Goal: Task Accomplishment & Management: Manage account settings

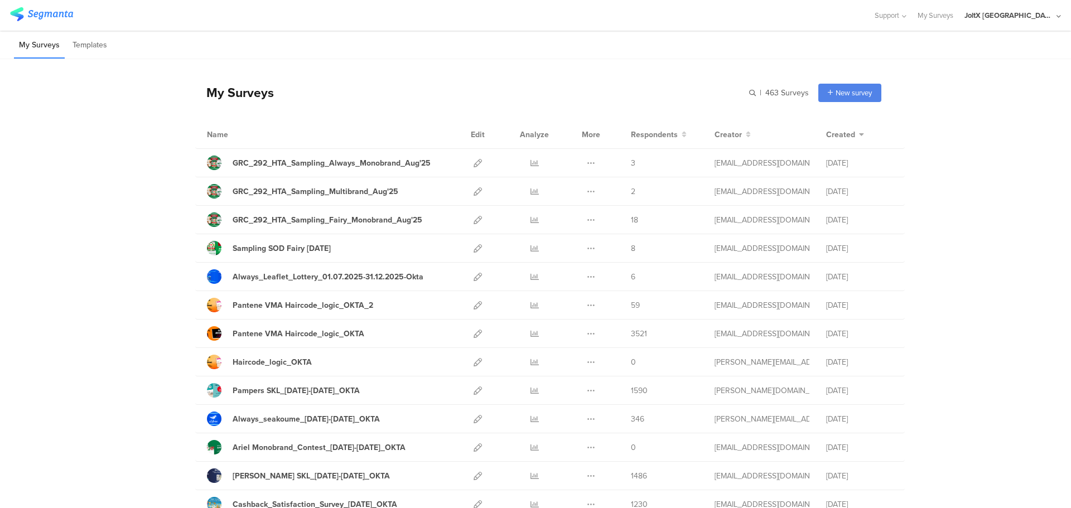
click at [1035, 23] on div "JoltX [GEOGRAPHIC_DATA]" at bounding box center [1013, 15] width 97 height 31
click at [1052, 70] on icon at bounding box center [1052, 73] width 7 height 7
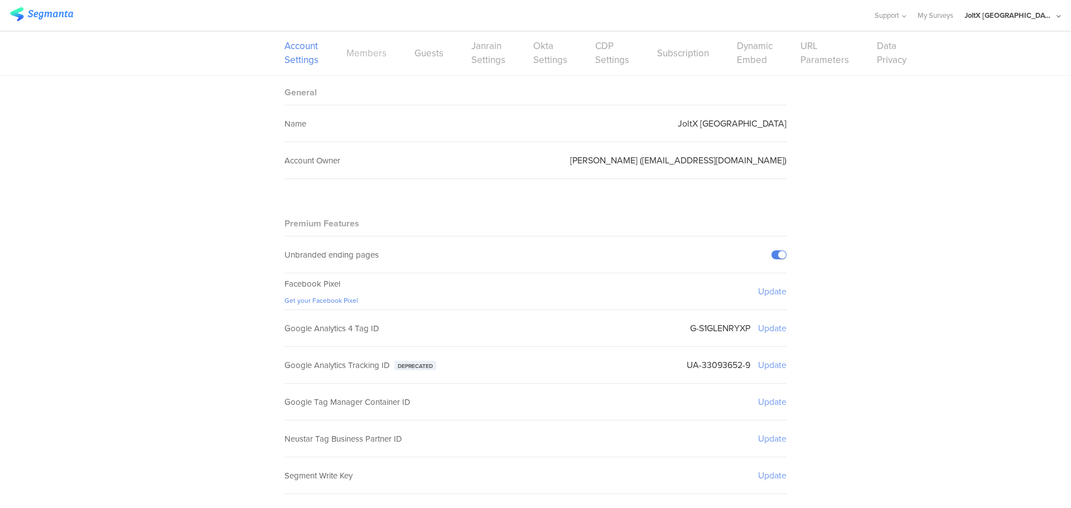
click at [368, 52] on link "Members" at bounding box center [366, 53] width 40 height 14
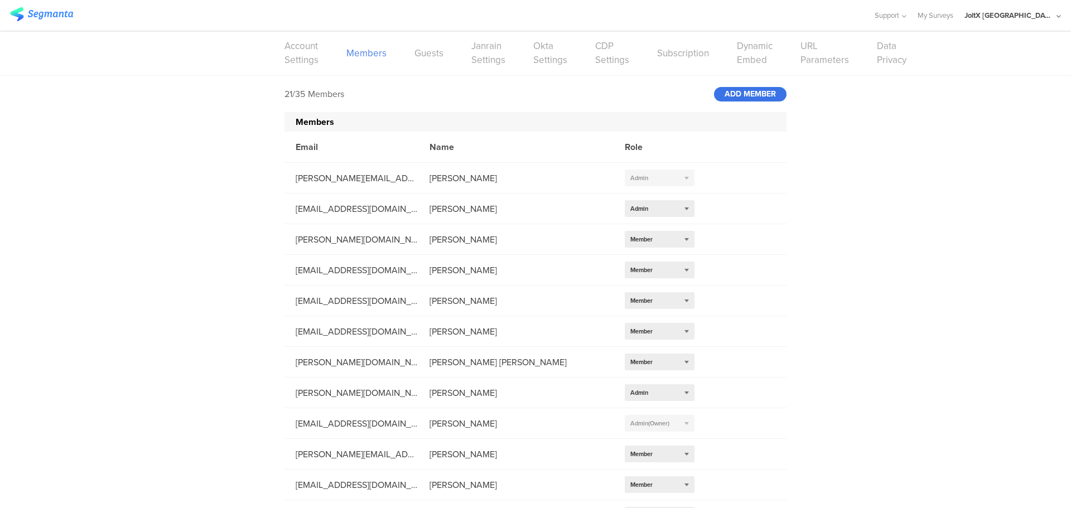
click at [720, 100] on div "ADD MEMBER" at bounding box center [750, 94] width 73 height 15
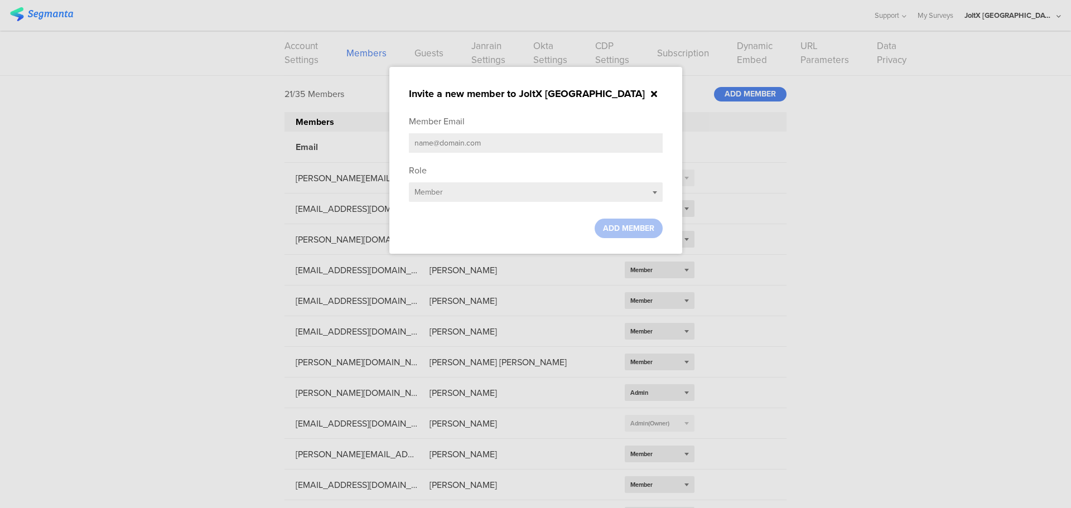
click at [483, 143] on input "text" at bounding box center [536, 143] width 254 height 20
paste input "[EMAIL_ADDRESS][DOMAIN_NAME]"
type input "[EMAIL_ADDRESS][DOMAIN_NAME]"
click at [459, 187] on div "Select role... Member" at bounding box center [536, 192] width 254 height 20
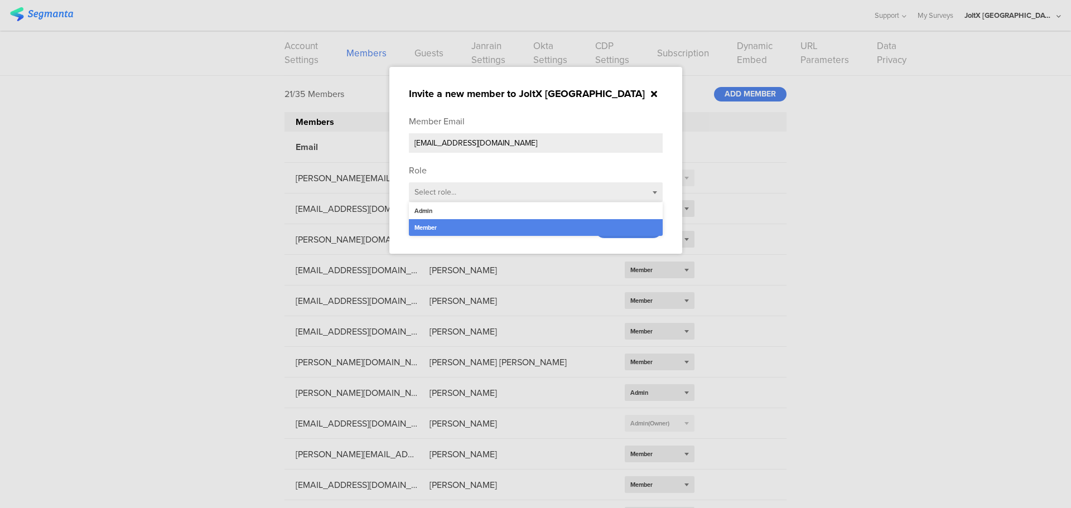
click at [460, 224] on div "Member" at bounding box center [536, 227] width 254 height 17
click at [609, 224] on span "ADD MEMBER" at bounding box center [628, 229] width 51 height 12
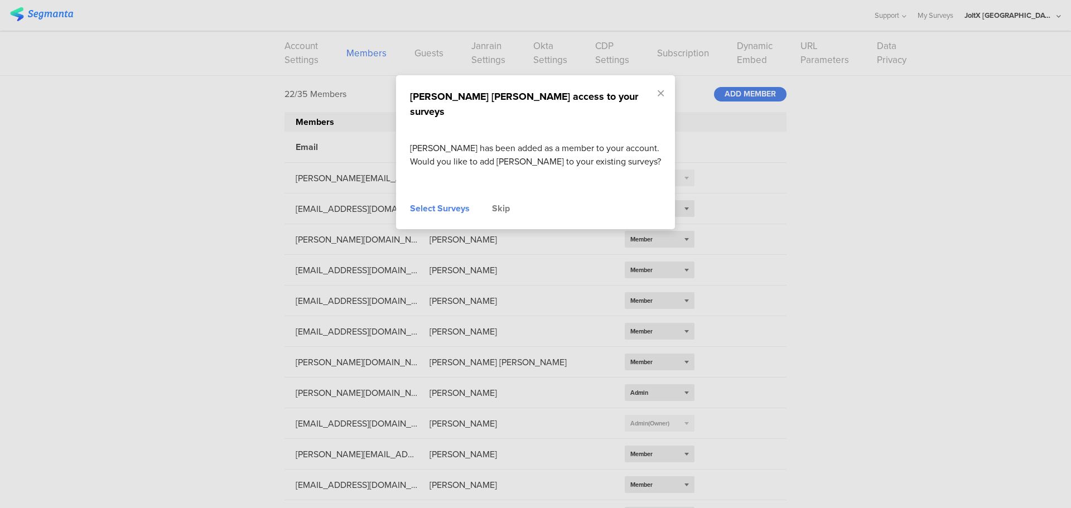
click at [451, 200] on div "Grant John Nikolopoulos access to your surveys John Nikolopoulos has been added…" at bounding box center [535, 152] width 279 height 154
click at [451, 203] on div "Select Surveys" at bounding box center [440, 208] width 60 height 13
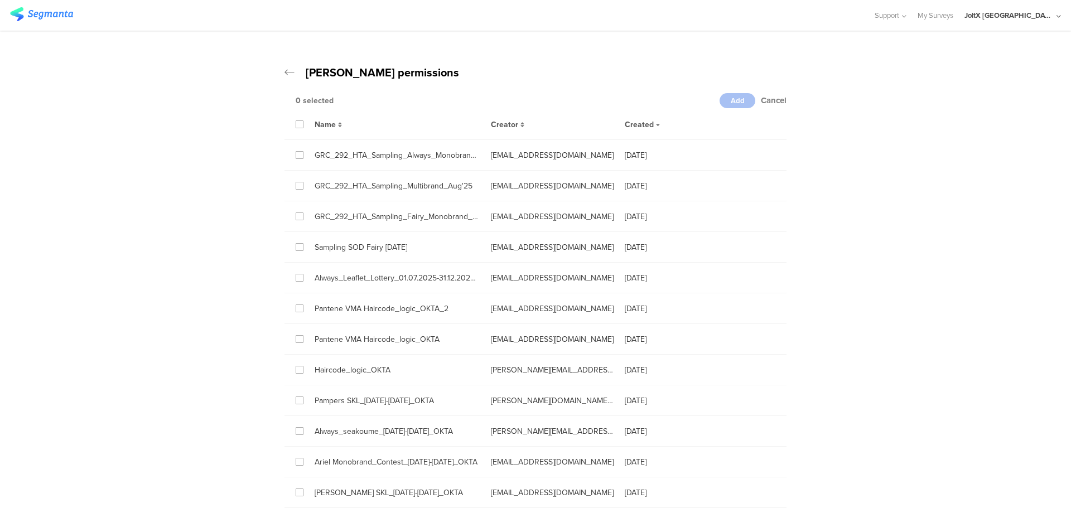
click at [303, 127] on div "Name" at bounding box center [391, 124] width 176 height 13
click at [297, 124] on icon at bounding box center [299, 125] width 5 height 8
click at [0, 0] on input "checkbox" at bounding box center [0, 0] width 0 height 0
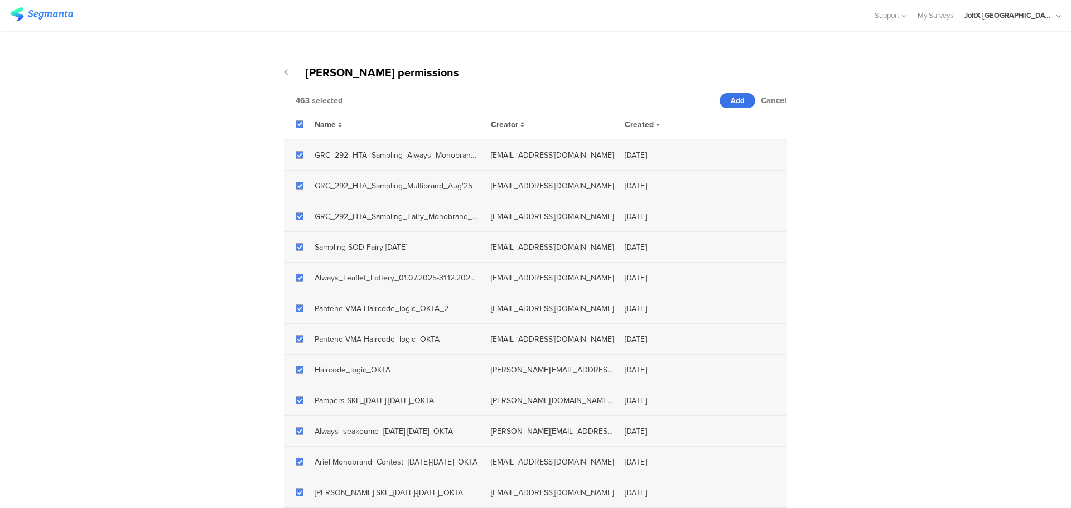
click at [744, 102] on div "Add" at bounding box center [738, 100] width 36 height 15
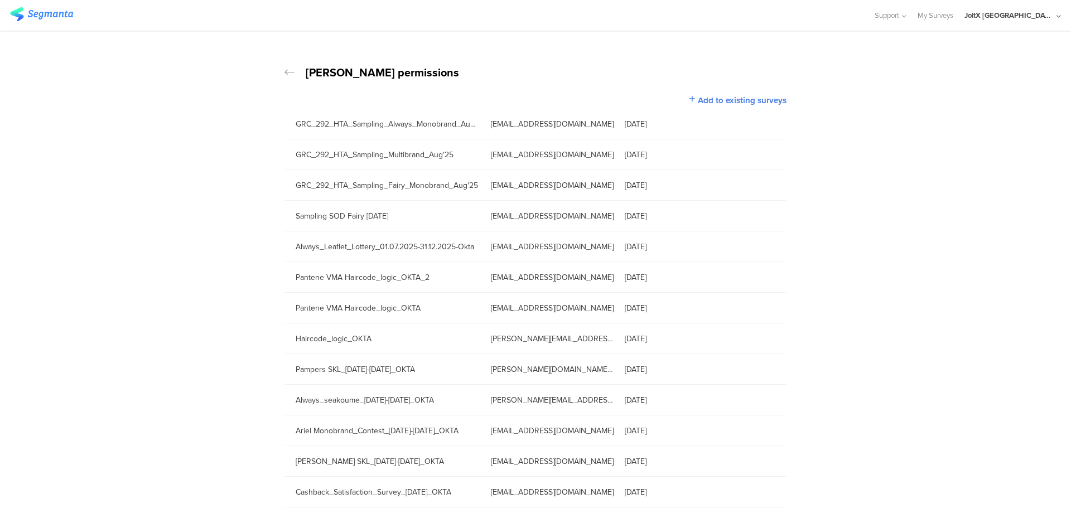
click at [287, 71] on icon at bounding box center [290, 72] width 10 height 11
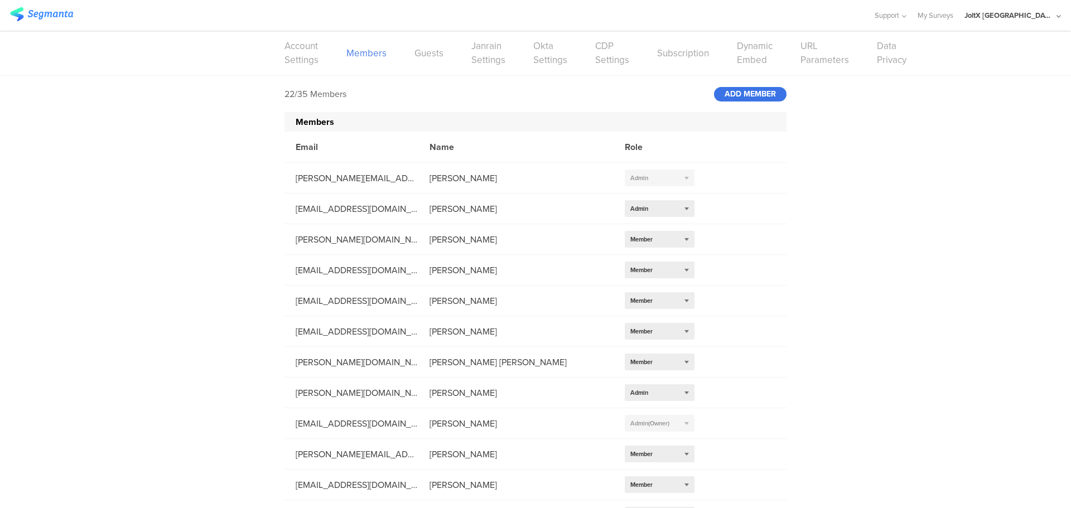
click at [726, 96] on div "ADD MEMBER" at bounding box center [750, 94] width 73 height 15
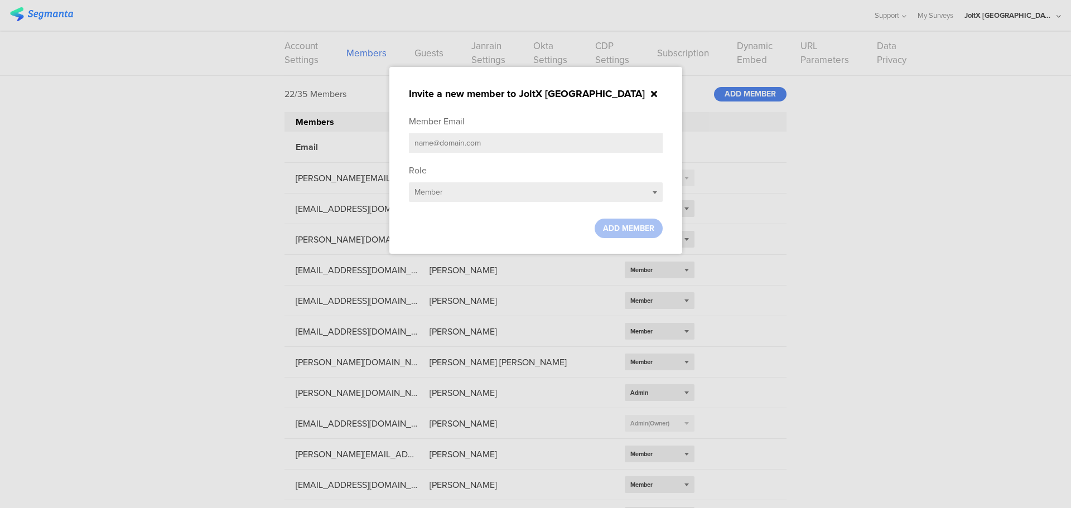
click at [440, 146] on input "text" at bounding box center [536, 143] width 254 height 20
paste input "poulakos.g@pg.com"
type input "poulakos.g@pg.com"
click at [445, 190] on div "Select role... Member" at bounding box center [536, 192] width 254 height 20
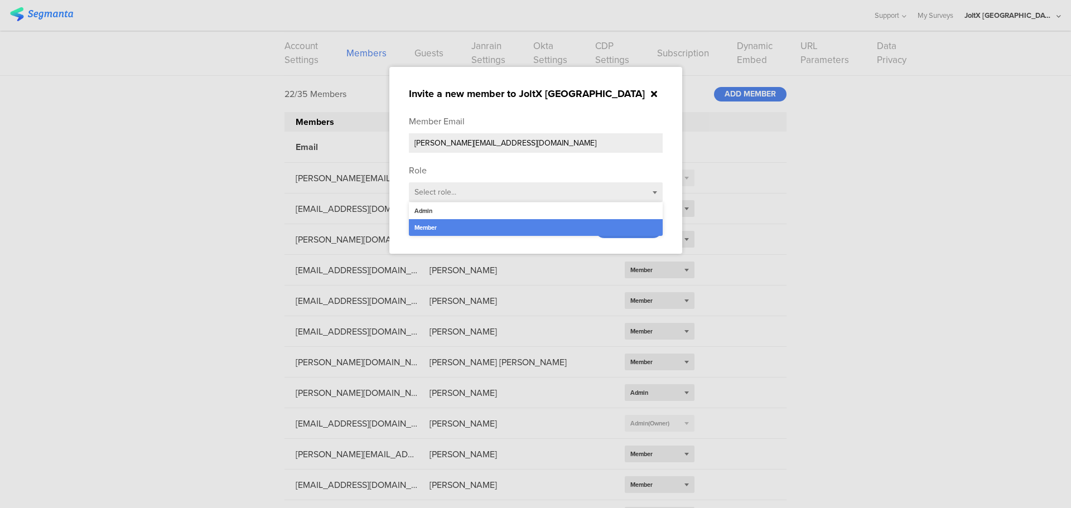
click at [451, 226] on div "Member" at bounding box center [536, 227] width 254 height 17
click at [607, 223] on span "ADD MEMBER" at bounding box center [628, 229] width 51 height 12
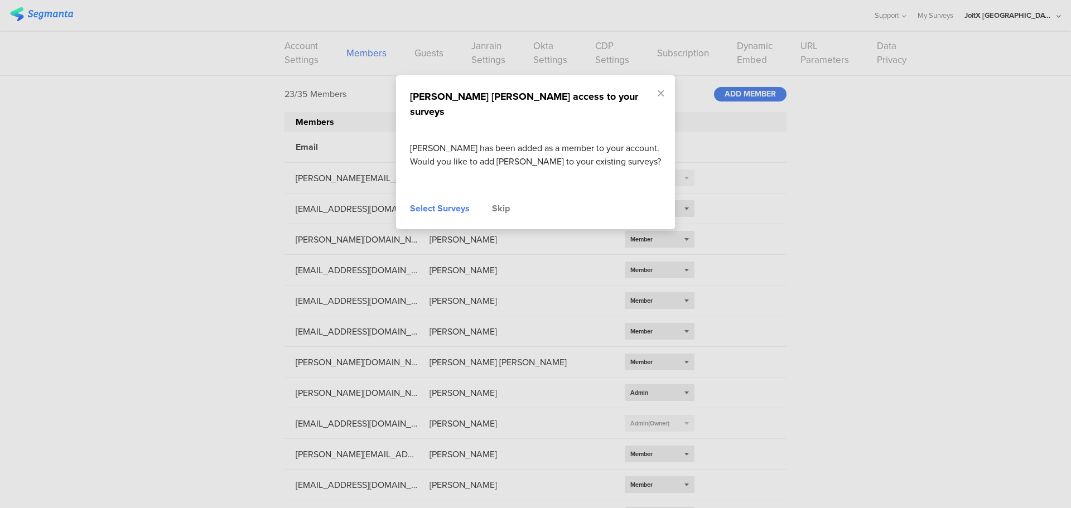
click at [426, 214] on div "Grant George Poulakos access to your surveys George Poulakos has been added as …" at bounding box center [535, 152] width 279 height 154
click at [427, 207] on div "Select Surveys" at bounding box center [440, 208] width 60 height 13
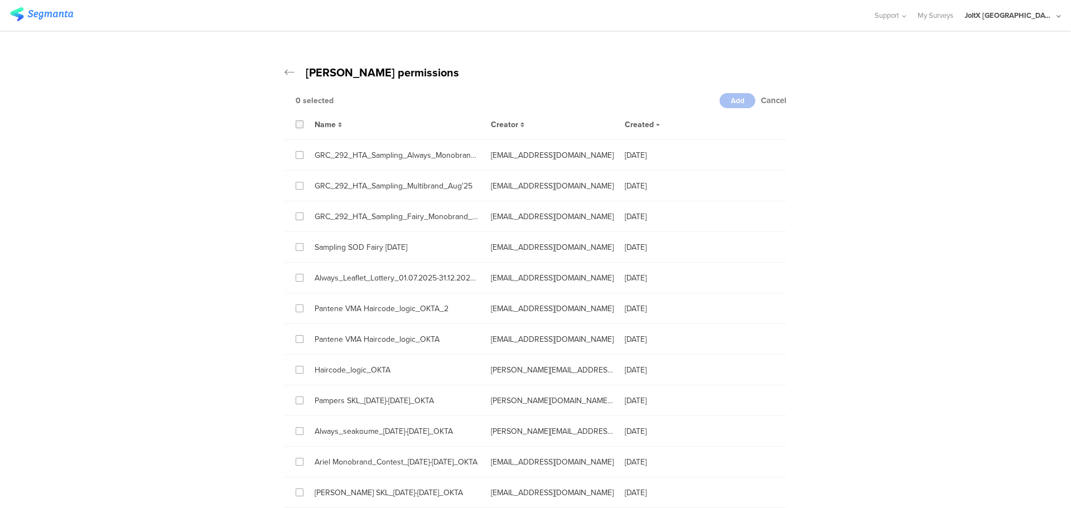
click at [297, 126] on icon at bounding box center [299, 125] width 5 height 8
click at [0, 0] on input "checkbox" at bounding box center [0, 0] width 0 height 0
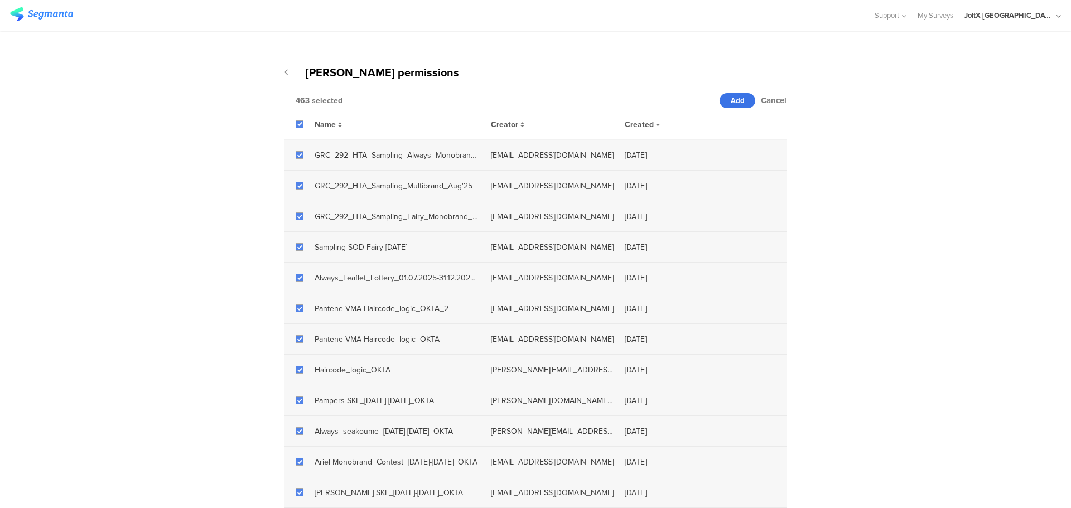
click at [734, 103] on span "Add" at bounding box center [738, 100] width 14 height 11
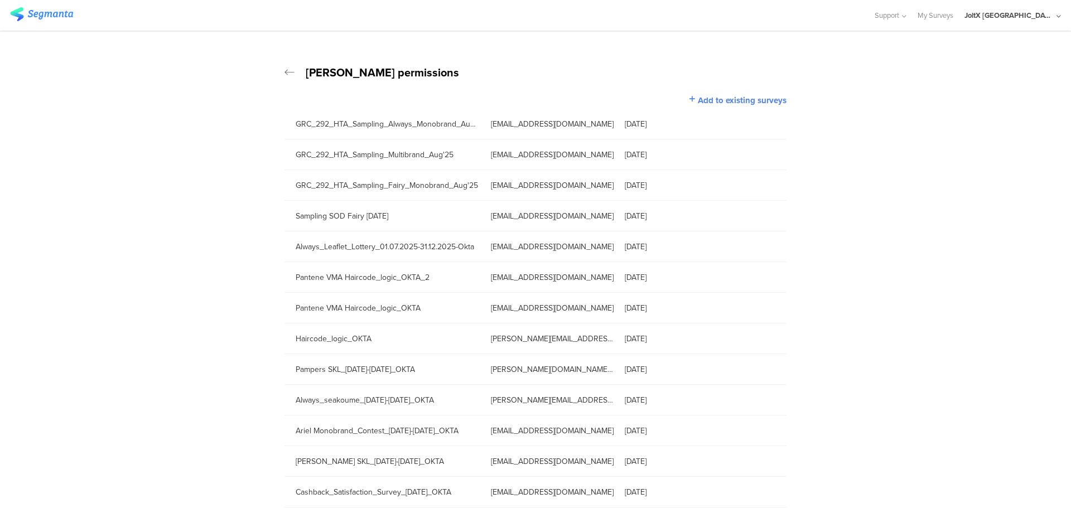
click at [287, 72] on icon at bounding box center [290, 72] width 10 height 11
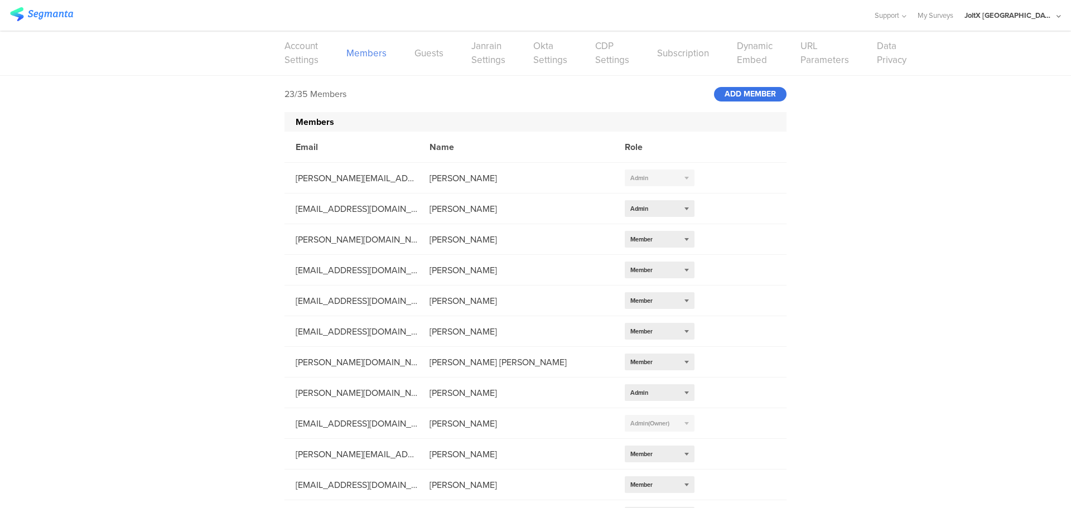
click at [743, 98] on div "ADD MEMBER" at bounding box center [750, 94] width 73 height 15
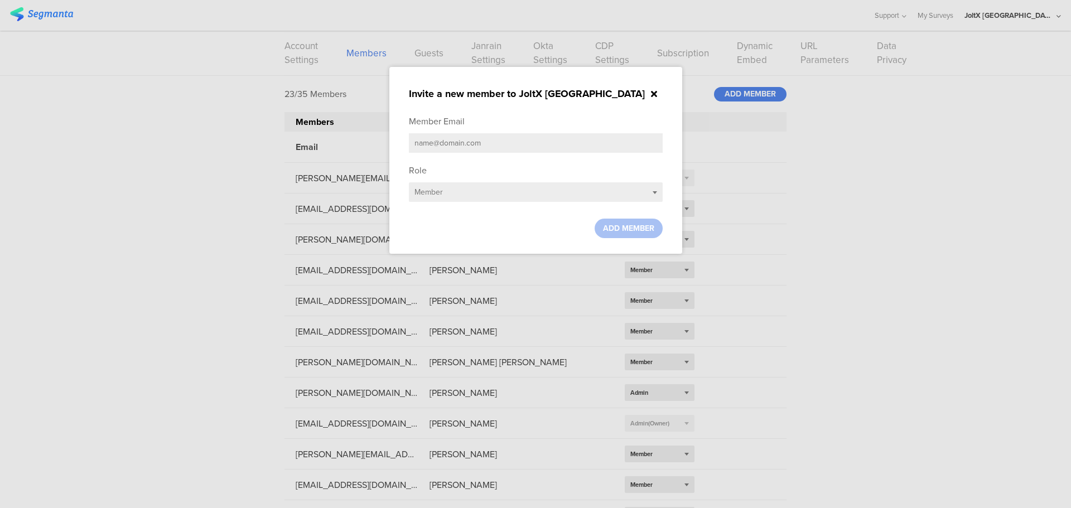
click at [532, 145] on input "text" at bounding box center [536, 143] width 254 height 20
paste input "dimopoulos.fd@pg.com"
type input "dimopoulos.fd@pg.com"
click at [482, 191] on div "Select role... Member" at bounding box center [536, 192] width 254 height 20
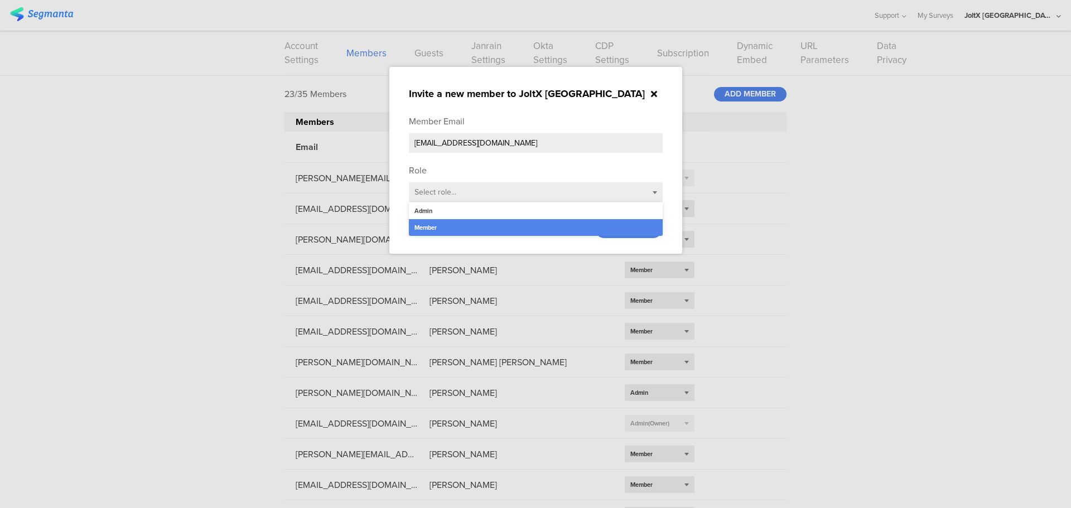
click at [462, 247] on sg-small-dialog "Invite a new member to JoltX Greece Member Email dimopoulos.fd@pg.com Role Sele…" at bounding box center [535, 160] width 293 height 187
click at [608, 227] on span "ADD MEMBER" at bounding box center [628, 229] width 51 height 12
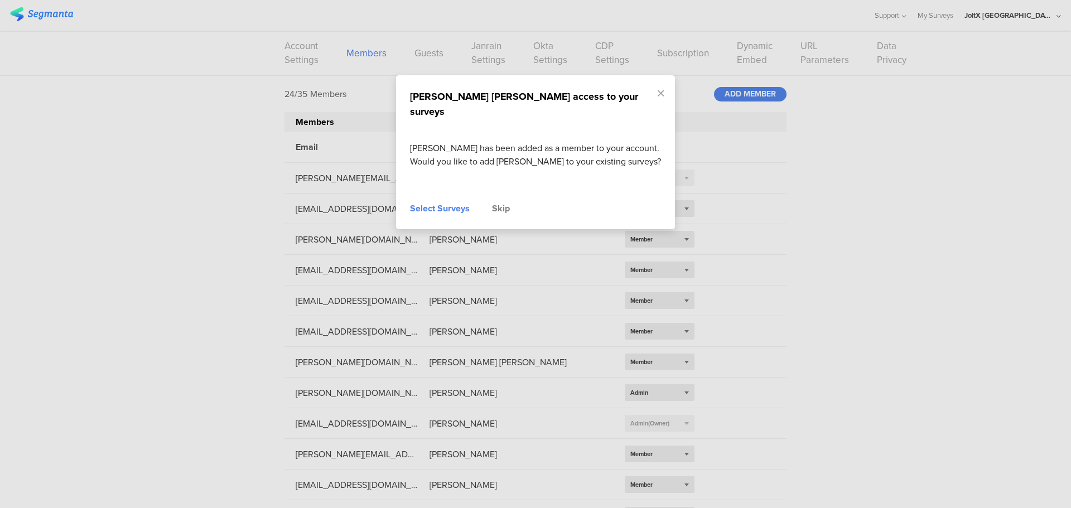
click at [437, 205] on div "Select Surveys" at bounding box center [440, 208] width 60 height 13
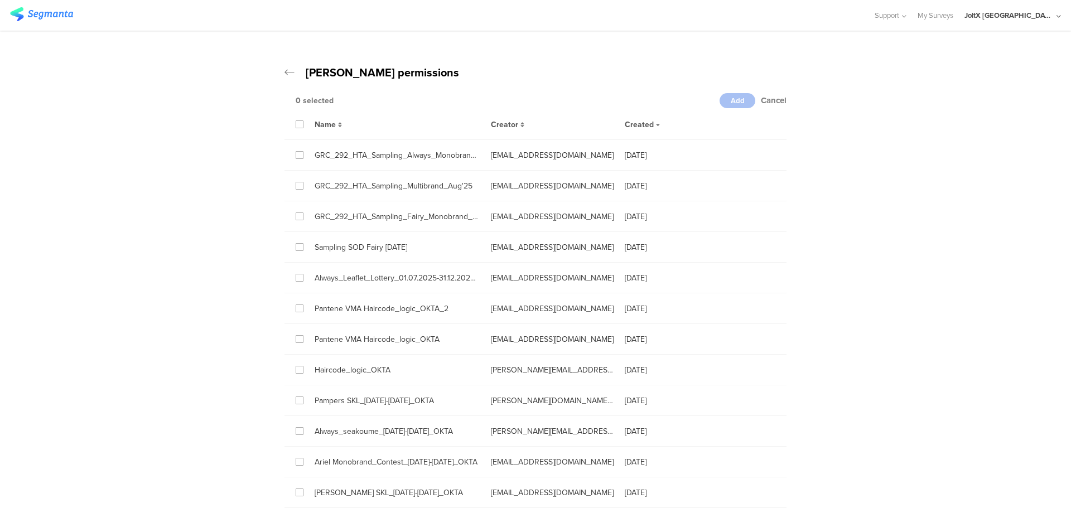
click at [297, 115] on div "Name Creator Created" at bounding box center [536, 124] width 502 height 31
click at [296, 119] on div "Name Creator Created" at bounding box center [536, 124] width 502 height 31
click at [297, 124] on icon at bounding box center [299, 125] width 5 height 8
click at [0, 0] on input "checkbox" at bounding box center [0, 0] width 0 height 0
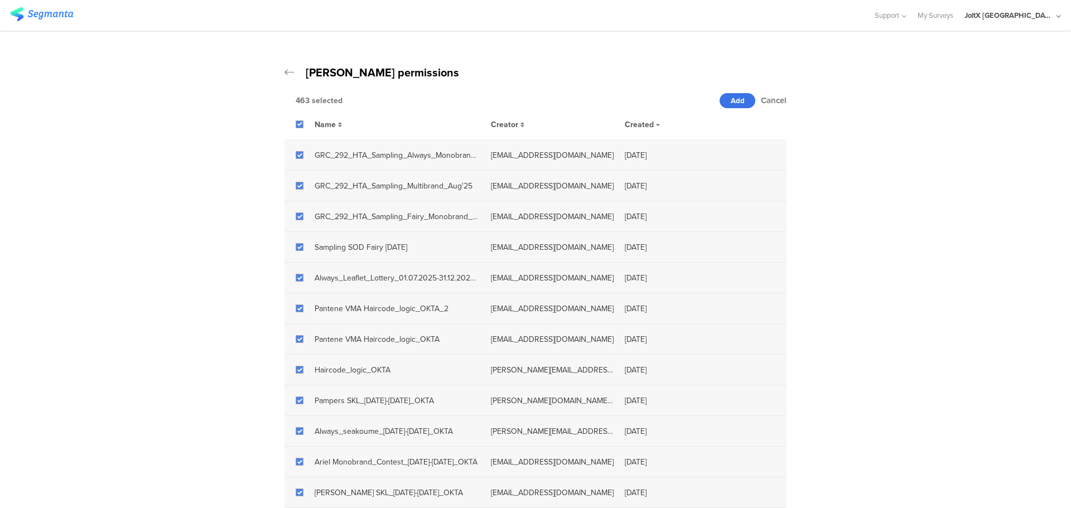
click at [743, 99] on div "Add" at bounding box center [738, 100] width 36 height 15
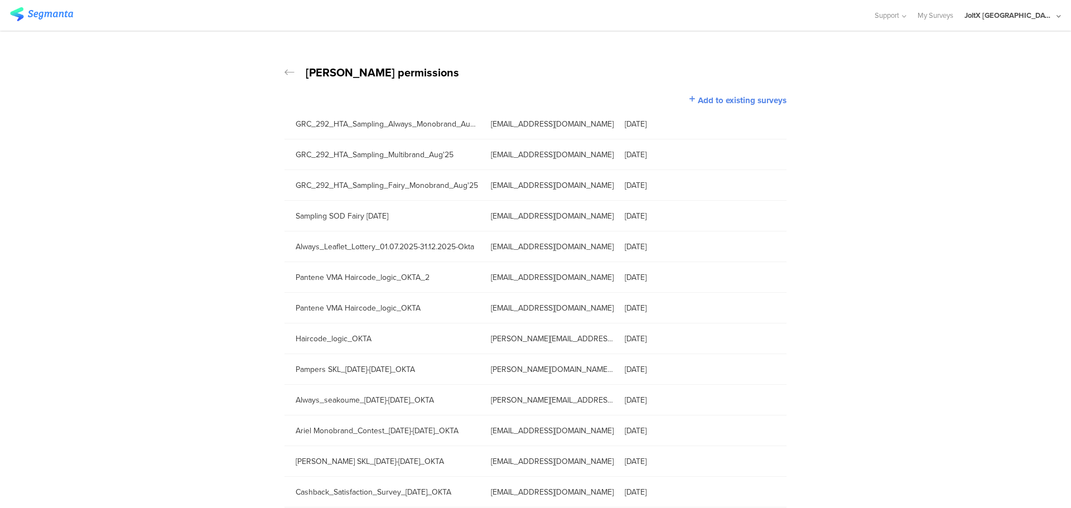
click at [285, 70] on icon at bounding box center [290, 72] width 10 height 11
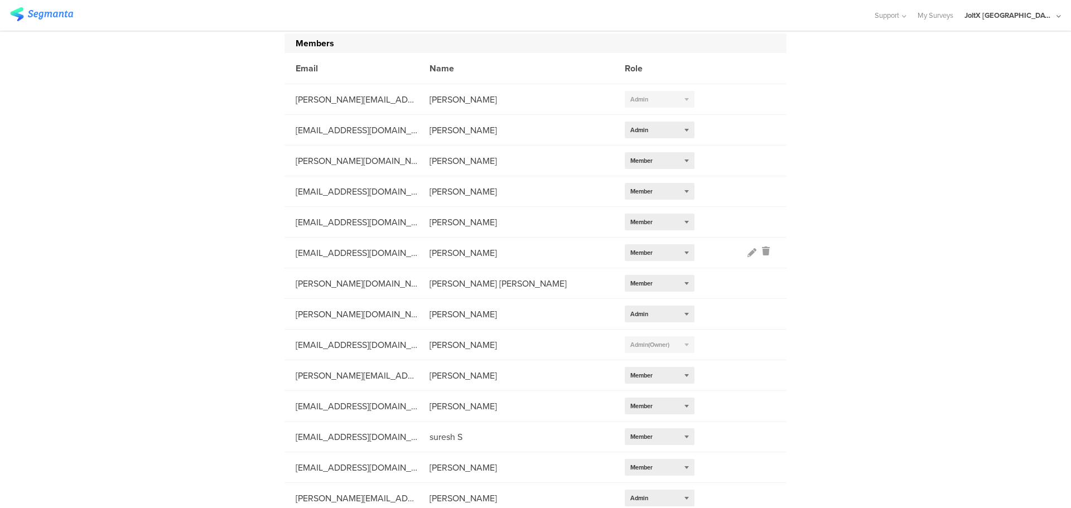
scroll to position [112, 0]
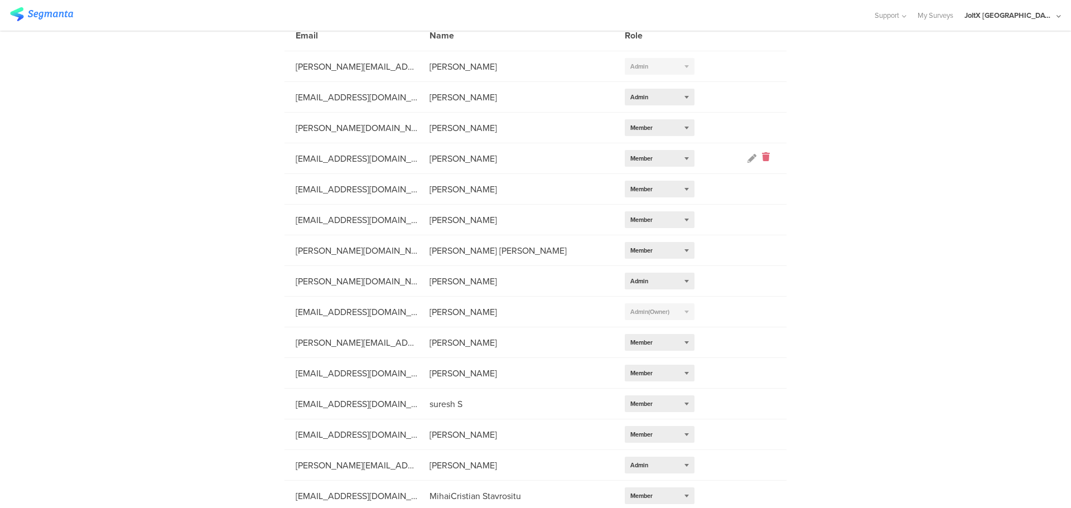
click at [763, 160] on icon at bounding box center [766, 158] width 8 height 13
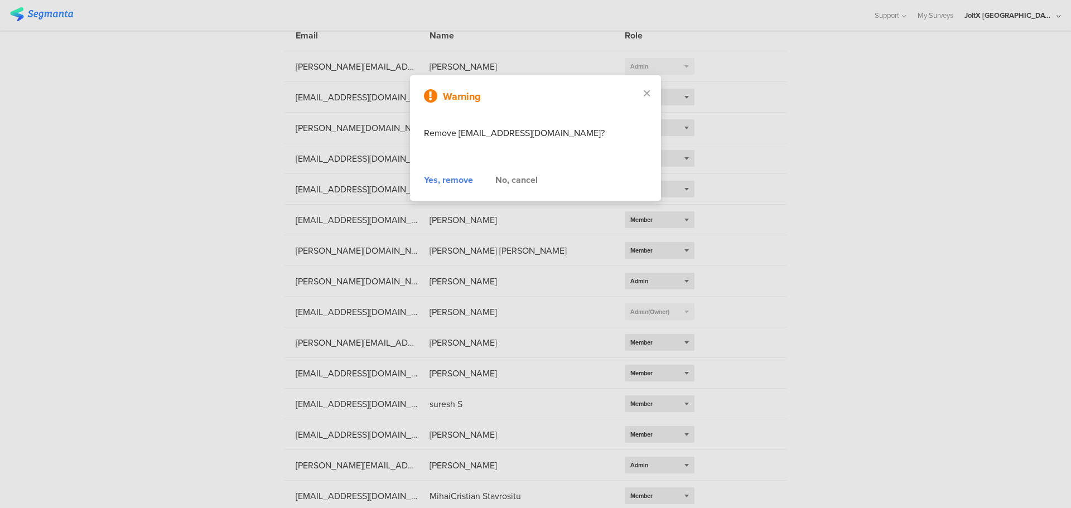
click at [447, 185] on div "Yes, remove" at bounding box center [448, 179] width 49 height 13
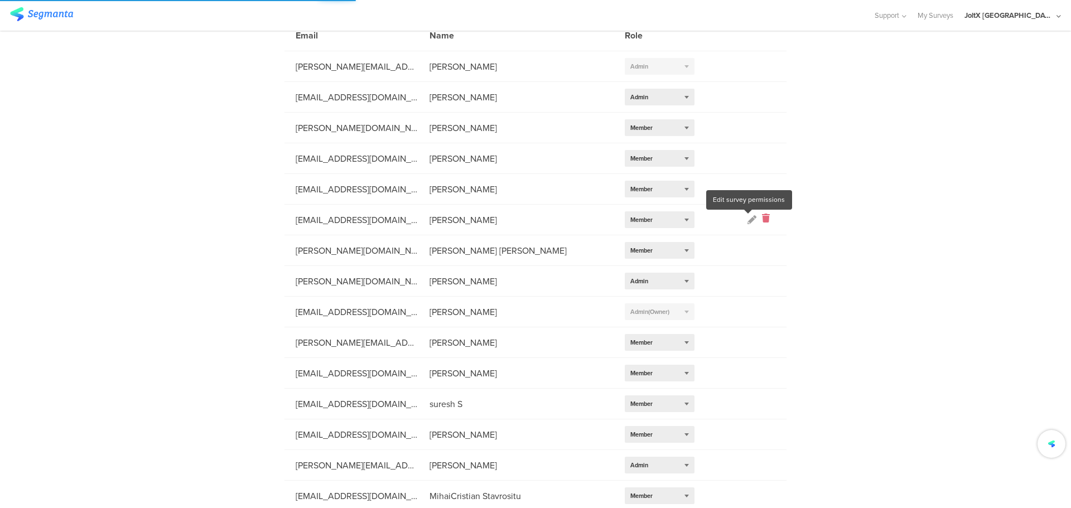
click at [765, 221] on icon at bounding box center [766, 220] width 8 height 13
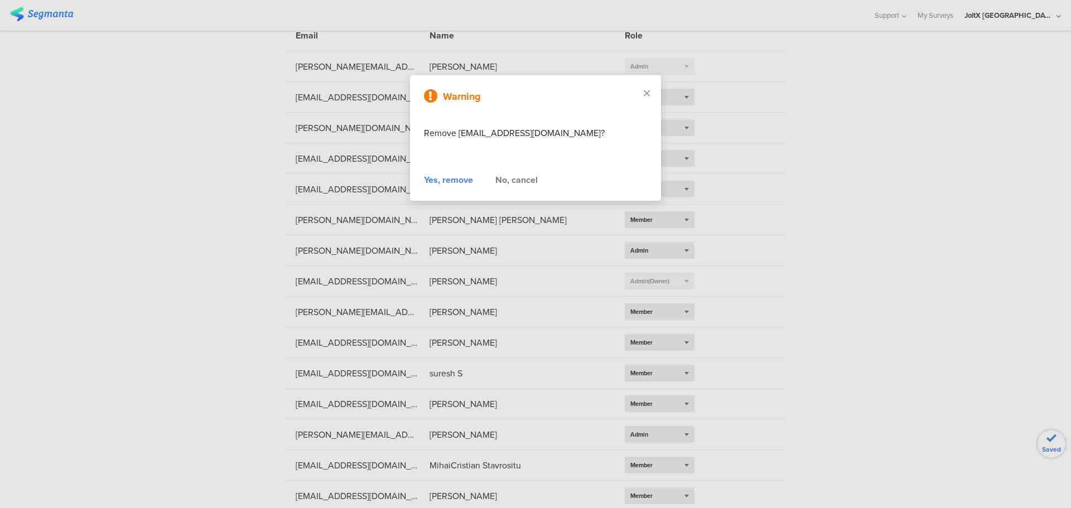
click at [454, 180] on div "Yes, remove" at bounding box center [448, 179] width 49 height 13
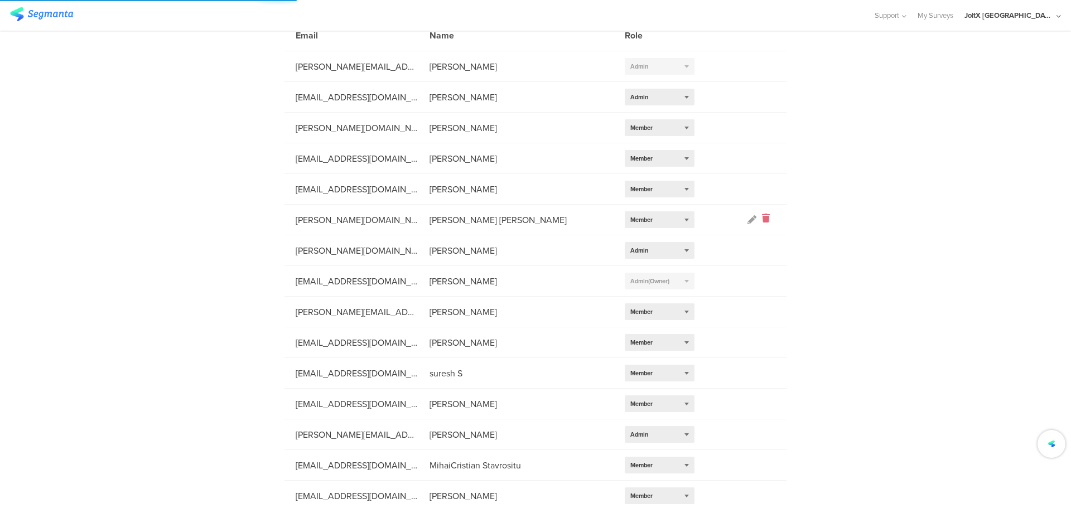
click at [762, 218] on icon at bounding box center [766, 220] width 8 height 13
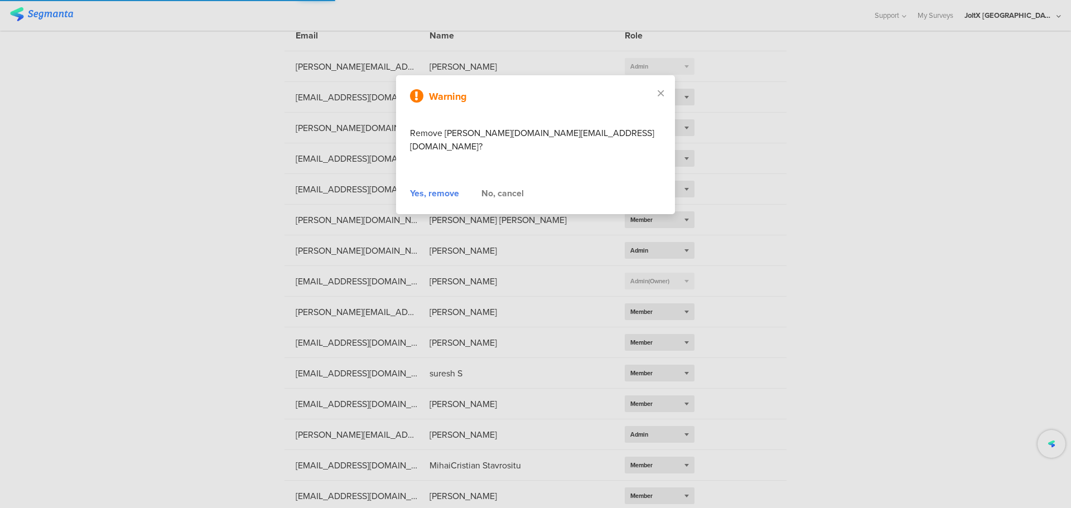
click at [451, 187] on div "Yes, remove" at bounding box center [434, 193] width 49 height 13
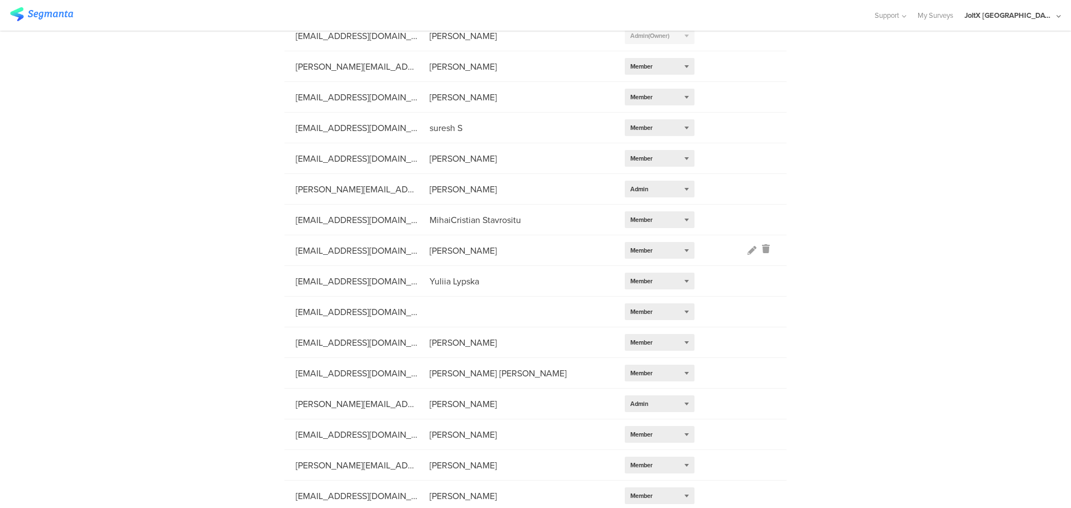
scroll to position [299, 0]
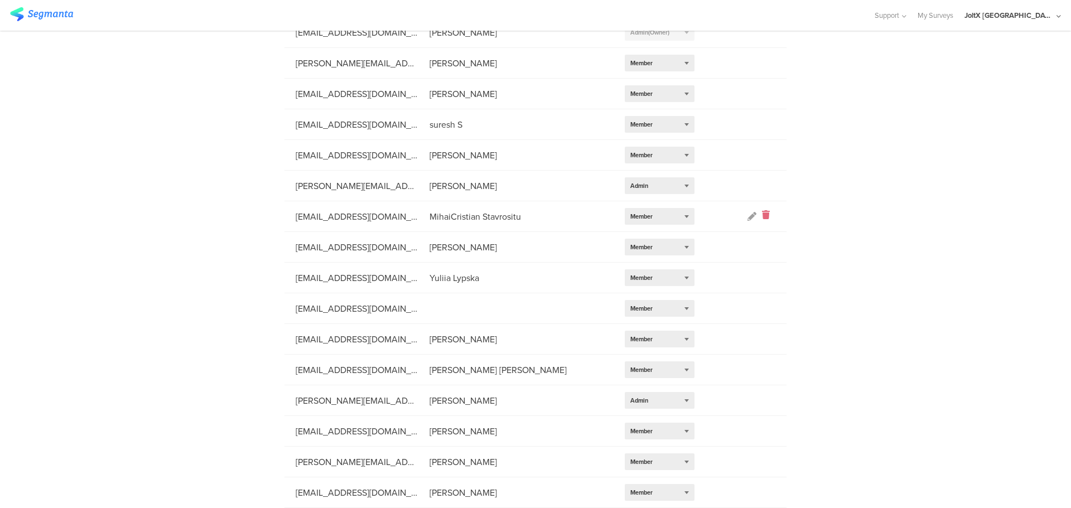
click at [764, 216] on icon at bounding box center [766, 216] width 8 height 13
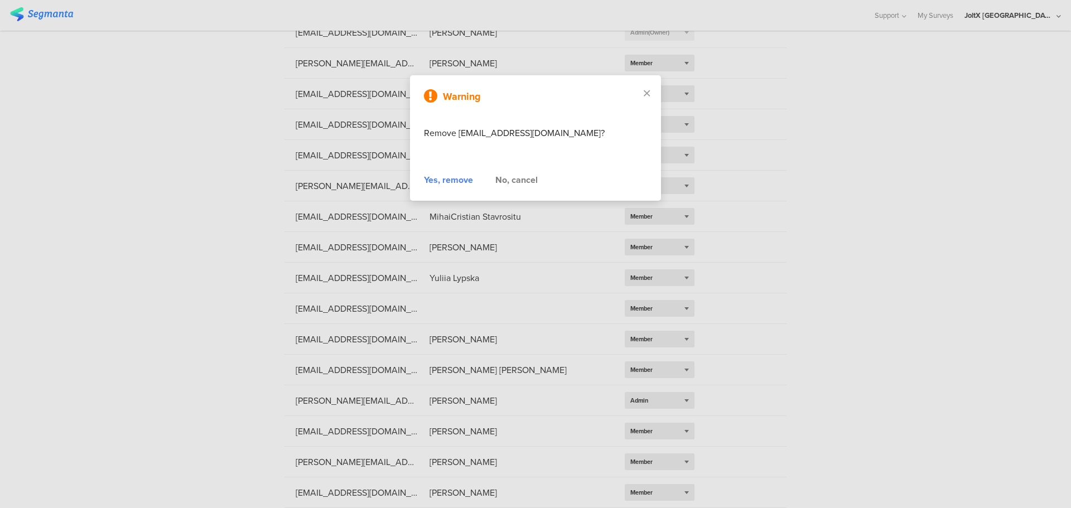
click at [463, 184] on div "Yes, remove" at bounding box center [448, 179] width 49 height 13
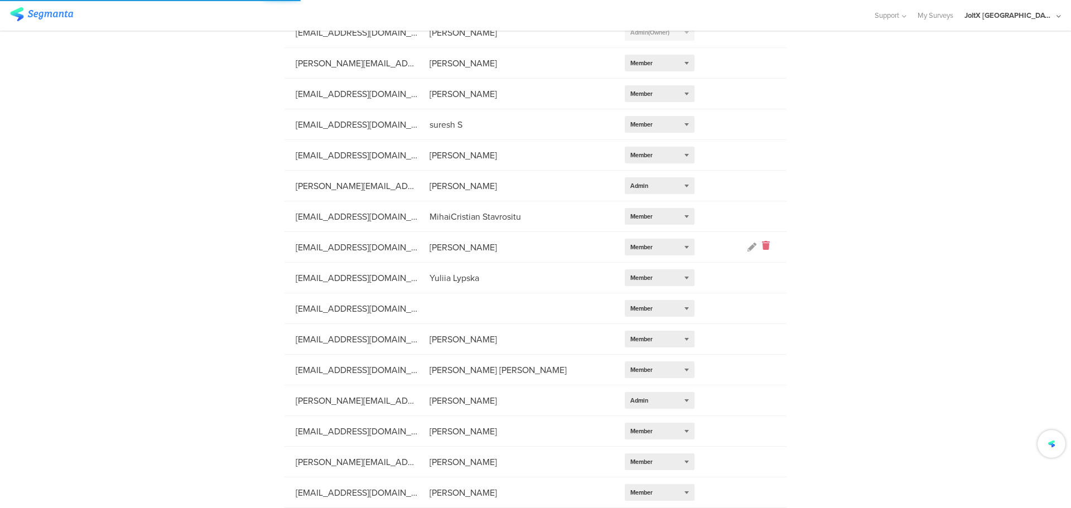
click at [763, 246] on icon at bounding box center [766, 247] width 8 height 13
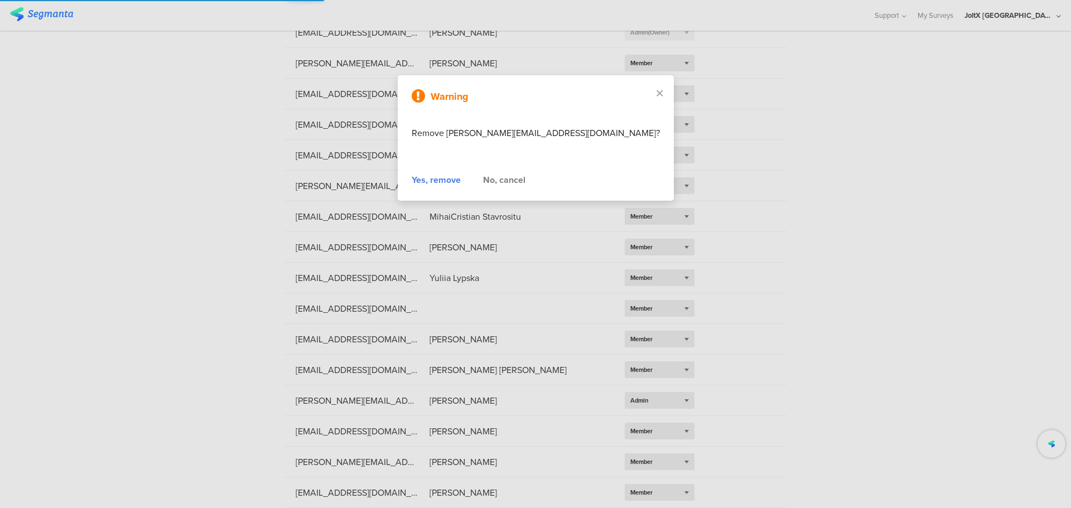
click at [458, 182] on div "Yes, remove" at bounding box center [436, 179] width 49 height 13
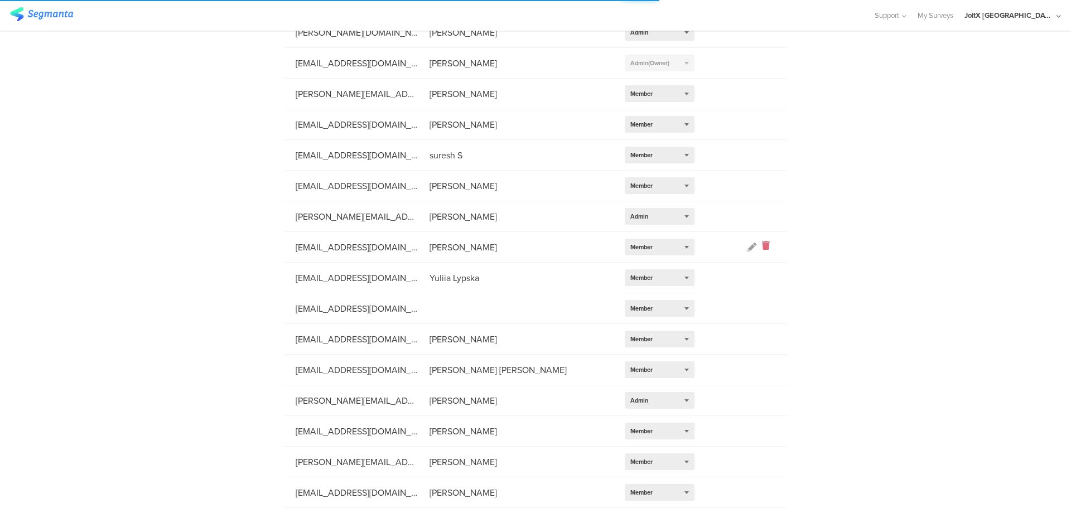
click at [757, 244] on ng-transclude at bounding box center [755, 247] width 15 height 13
click at [762, 245] on icon at bounding box center [766, 247] width 8 height 13
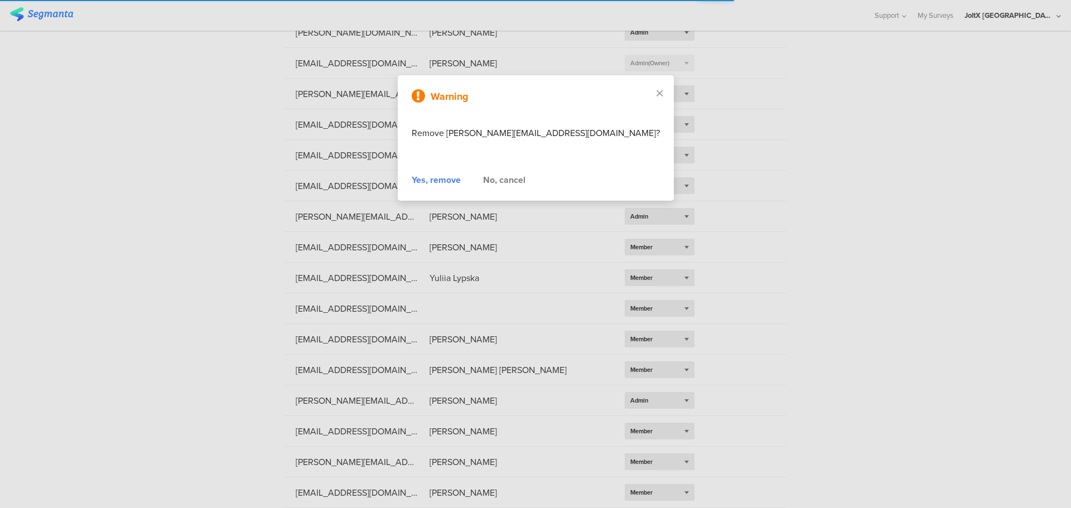
scroll to position [238, 0]
click at [466, 187] on div "Warning Remove sushko.vs@pg.com? Yes, remove No, cancel" at bounding box center [536, 138] width 276 height 126
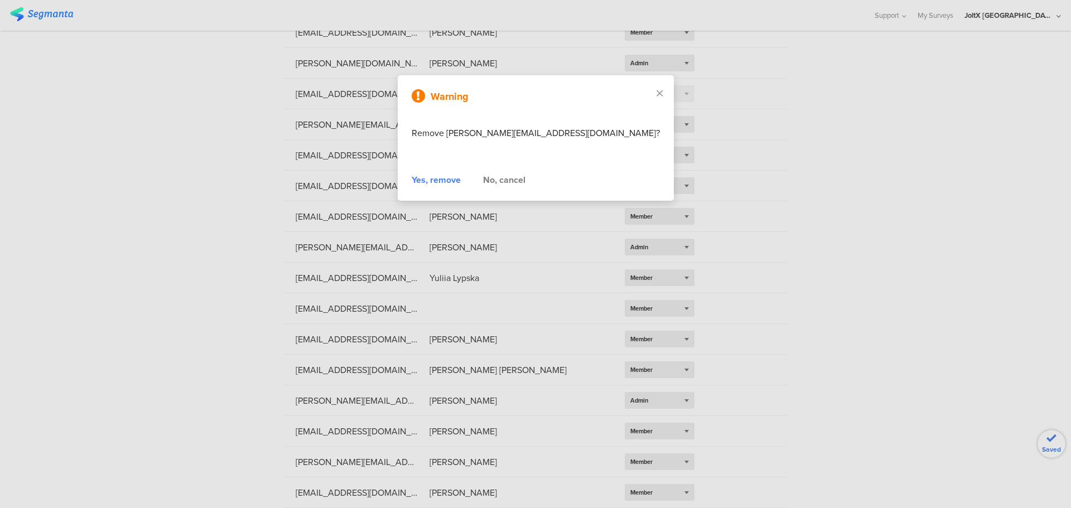
click at [461, 181] on div "Yes, remove" at bounding box center [436, 179] width 49 height 13
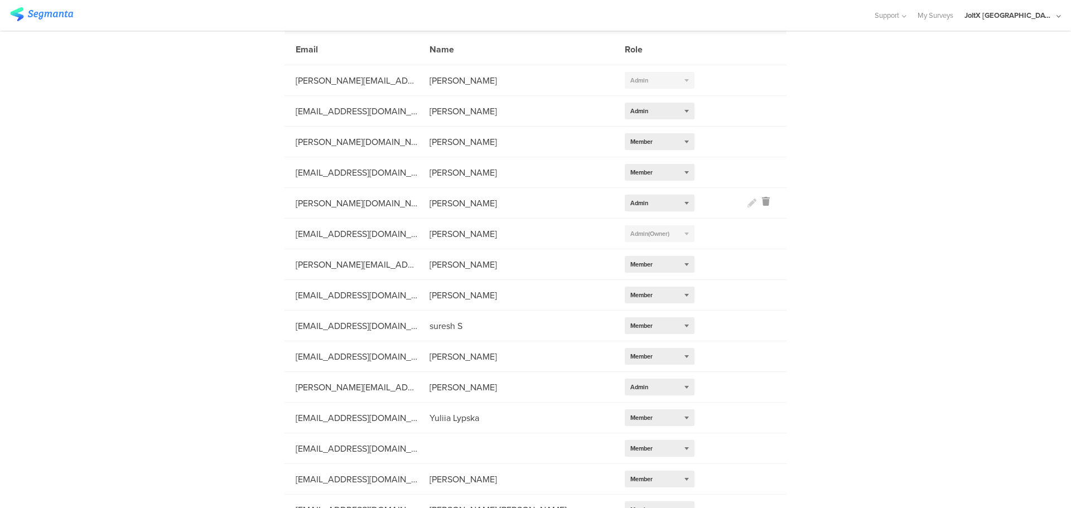
scroll to position [70, 0]
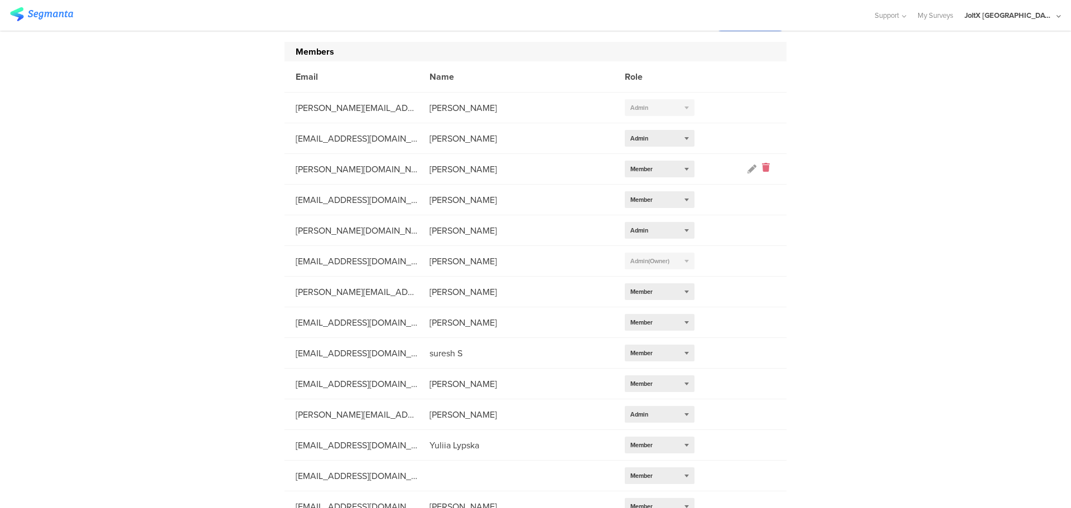
click at [762, 169] on icon at bounding box center [766, 169] width 8 height 13
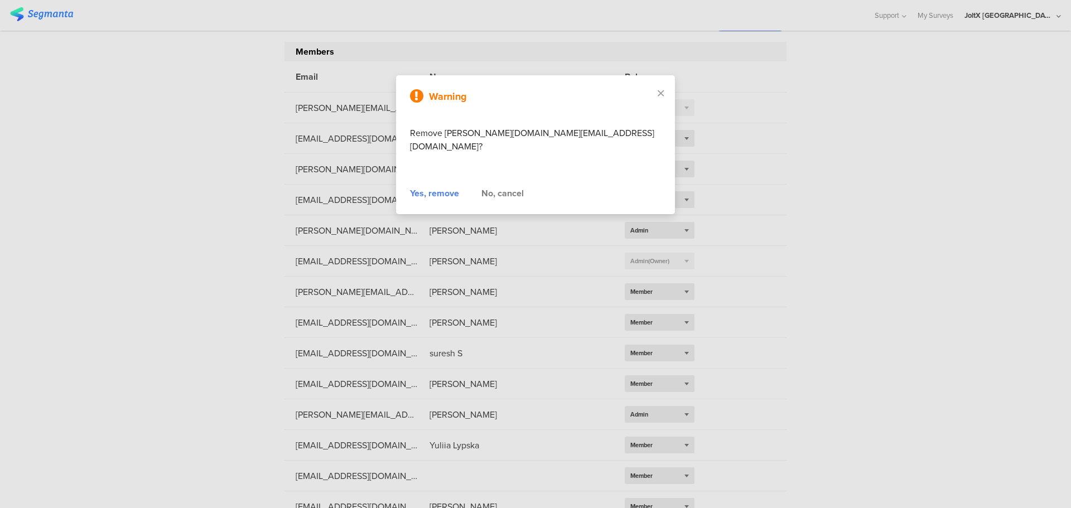
click at [435, 187] on div "Yes, remove" at bounding box center [434, 193] width 49 height 13
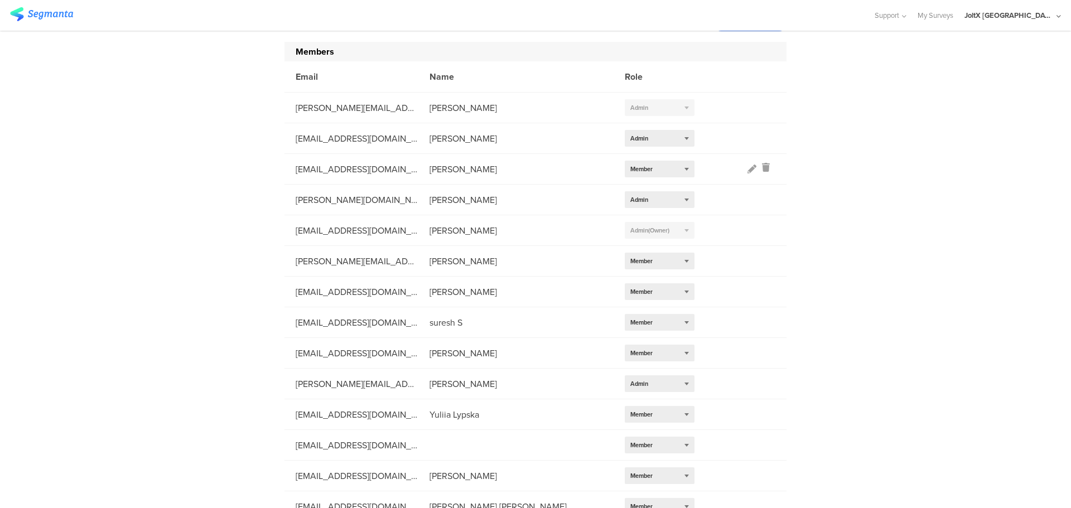
click at [766, 168] on div at bounding box center [762, 169] width 28 height 13
click at [764, 169] on icon at bounding box center [766, 169] width 8 height 13
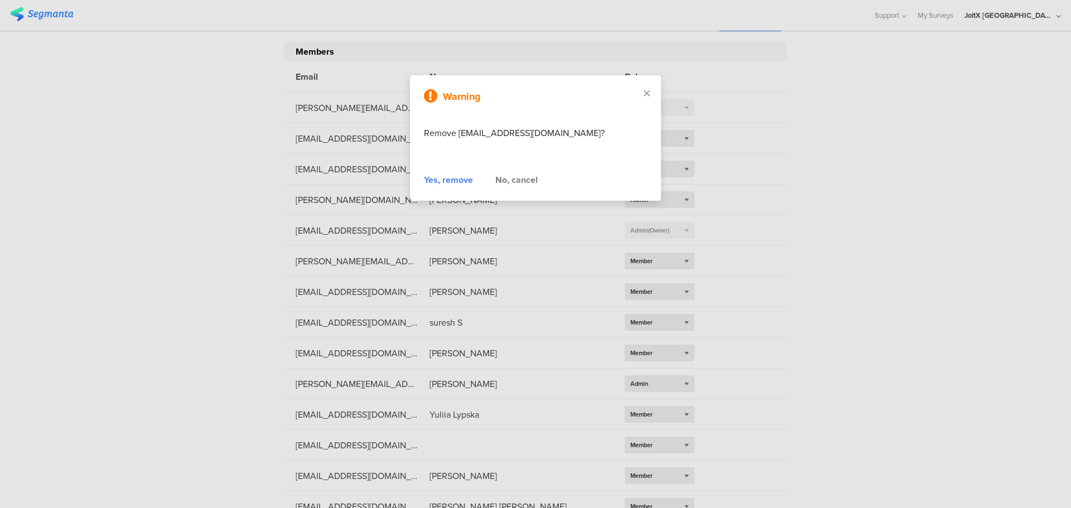
click at [463, 181] on div "Yes, remove" at bounding box center [448, 179] width 49 height 13
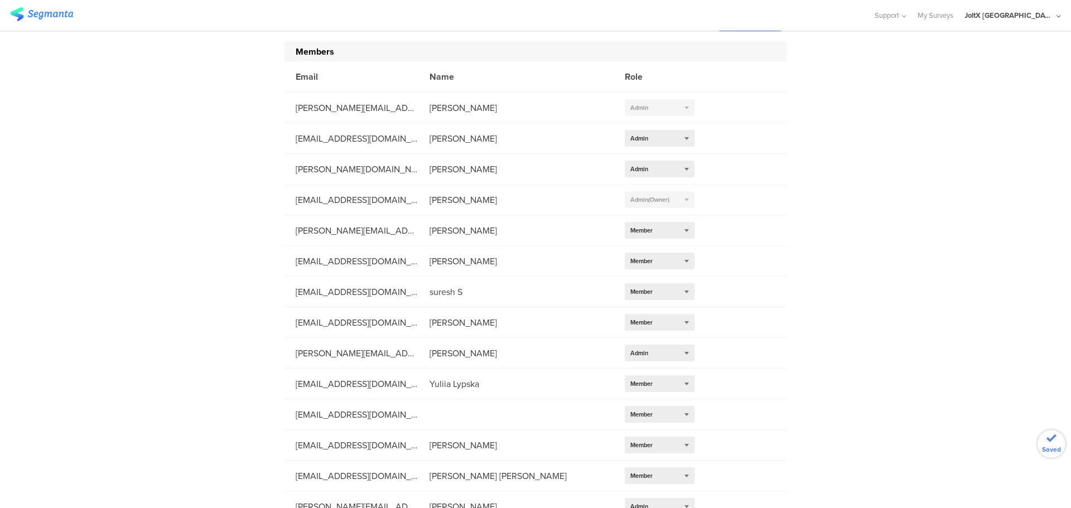
click at [1043, 13] on div "JoltX Greece" at bounding box center [1009, 15] width 89 height 11
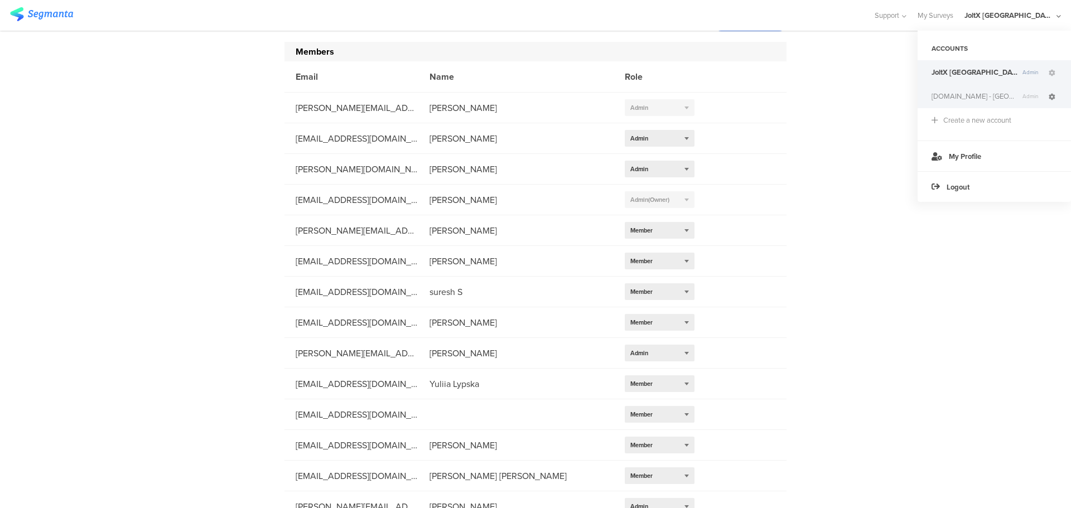
click at [1053, 95] on icon at bounding box center [1052, 97] width 7 height 7
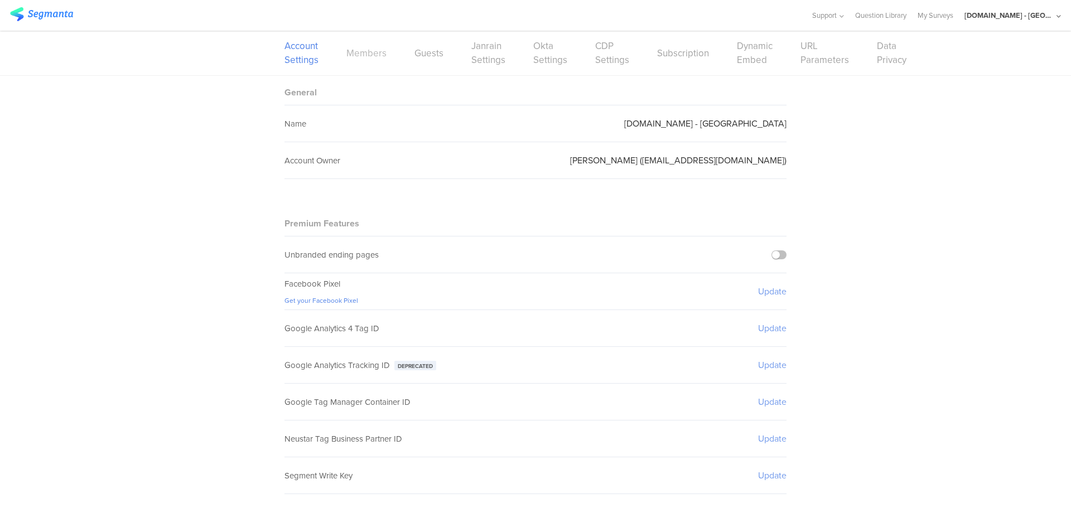
click at [349, 51] on link "Members" at bounding box center [366, 53] width 40 height 14
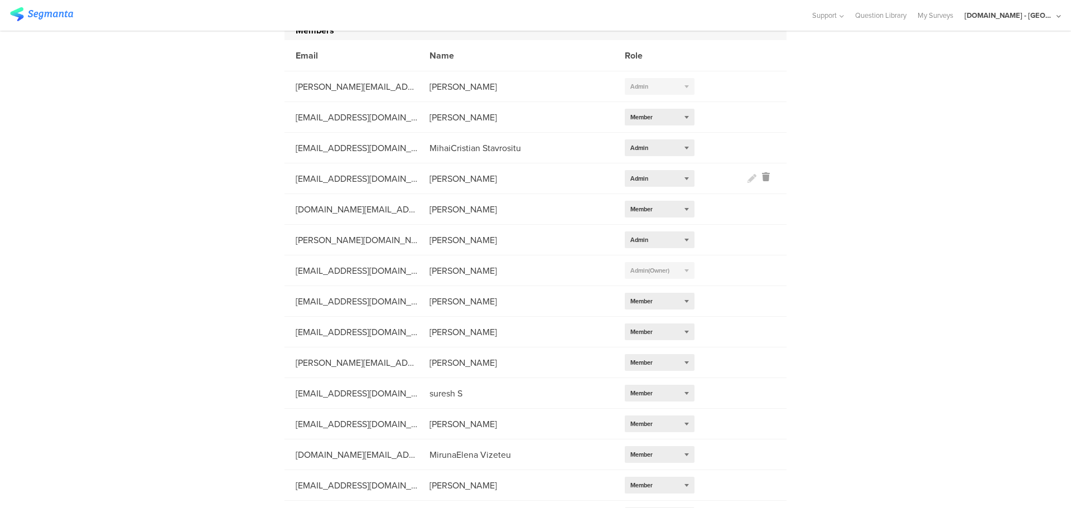
scroll to position [112, 0]
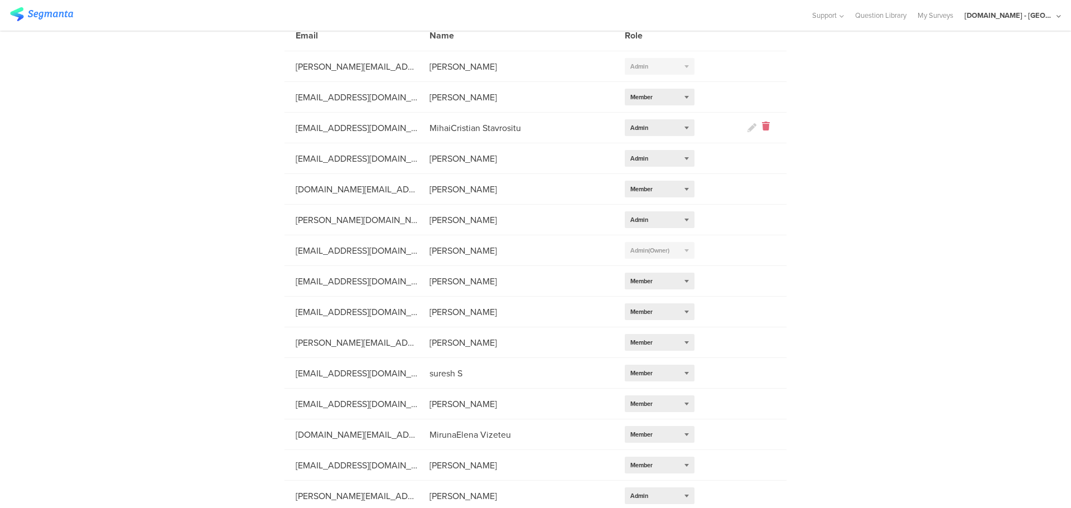
click at [762, 129] on icon at bounding box center [766, 128] width 8 height 13
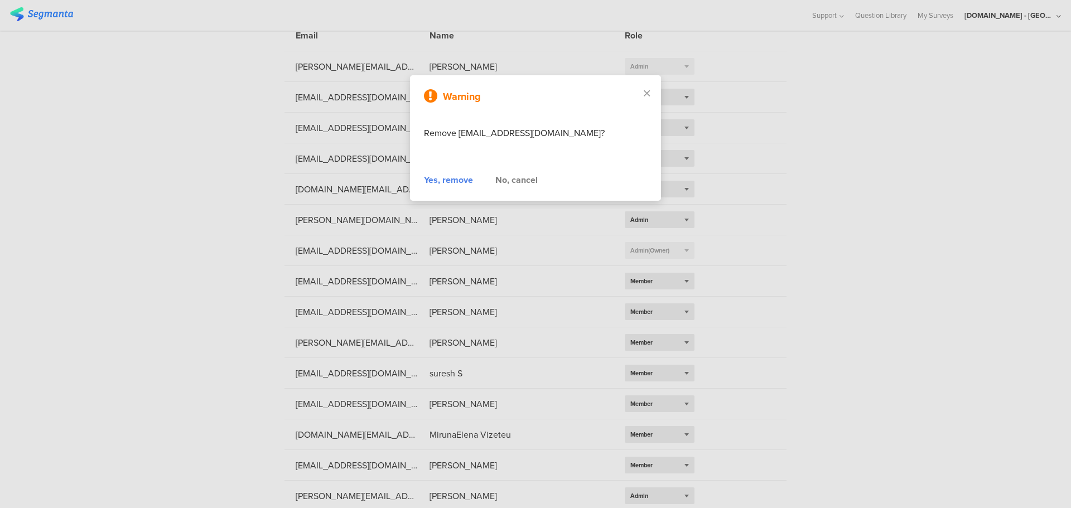
click at [462, 182] on div "Yes, remove" at bounding box center [448, 179] width 49 height 13
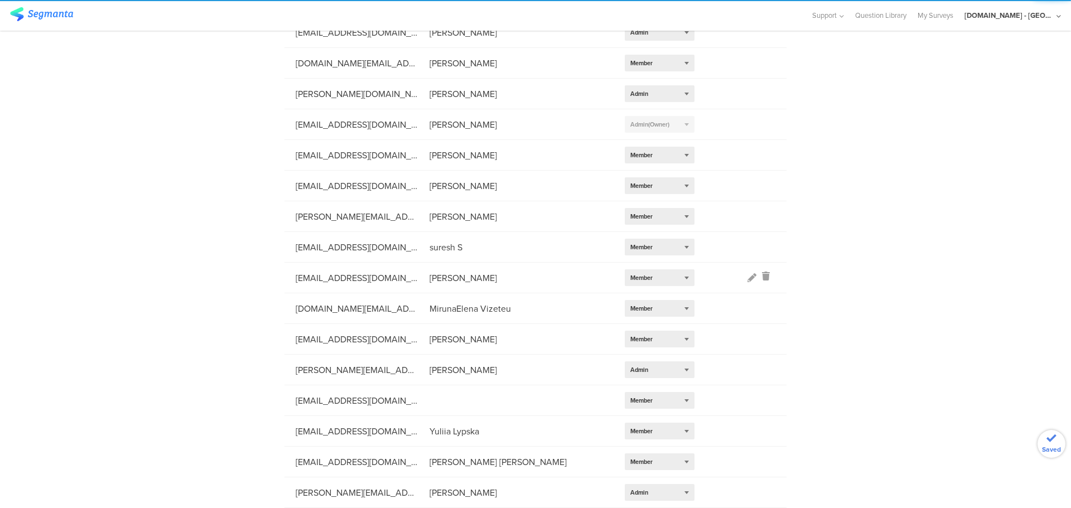
scroll to position [207, 0]
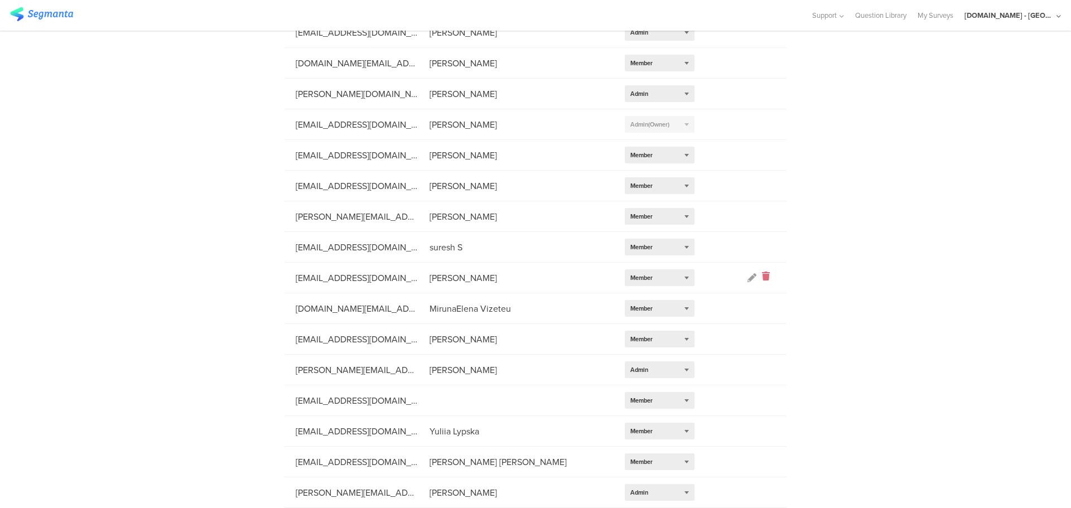
click at [763, 279] on icon at bounding box center [766, 278] width 8 height 13
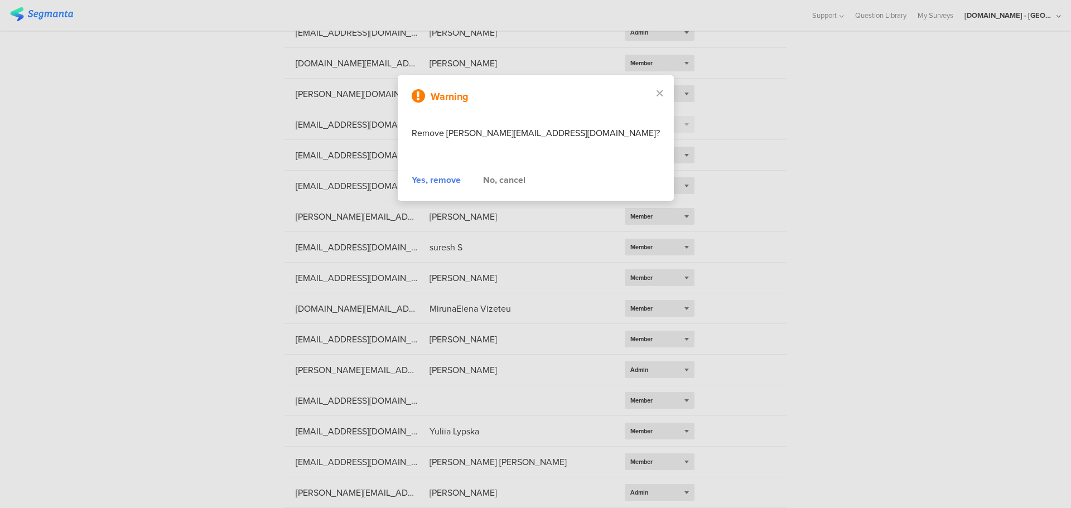
click at [461, 185] on div "Yes, remove" at bounding box center [436, 179] width 49 height 13
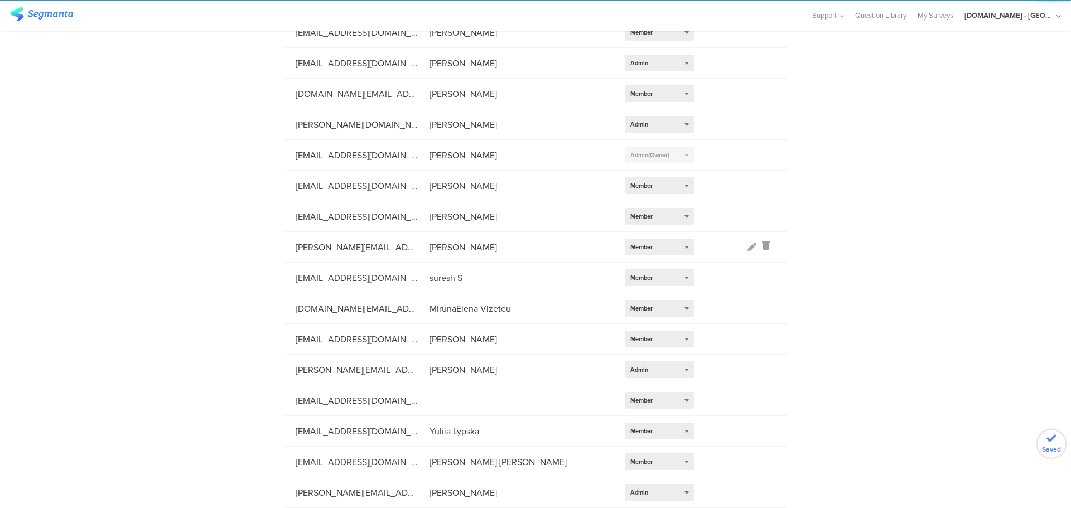
scroll to position [0, 0]
